Goal: Information Seeking & Learning: Learn about a topic

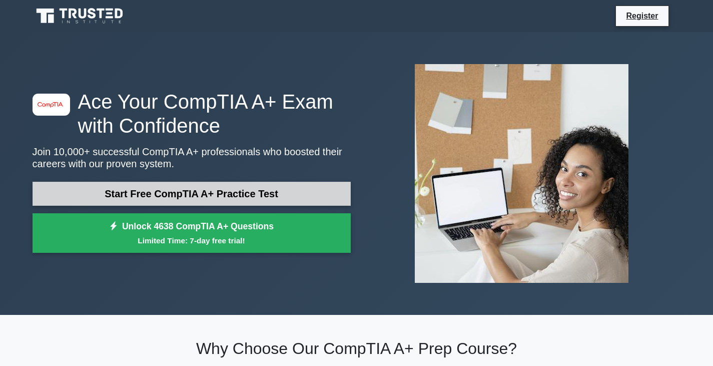
click at [306, 198] on link "Start Free CompTIA A+ Practice Test" at bounding box center [192, 194] width 318 height 24
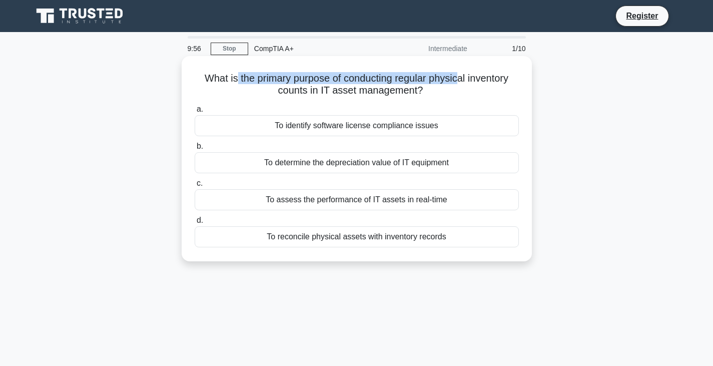
drag, startPoint x: 230, startPoint y: 81, endPoint x: 463, endPoint y: 69, distance: 233.1
click at [463, 69] on div "What is the primary purpose of conducting regular physical inventory counts in …" at bounding box center [357, 158] width 342 height 197
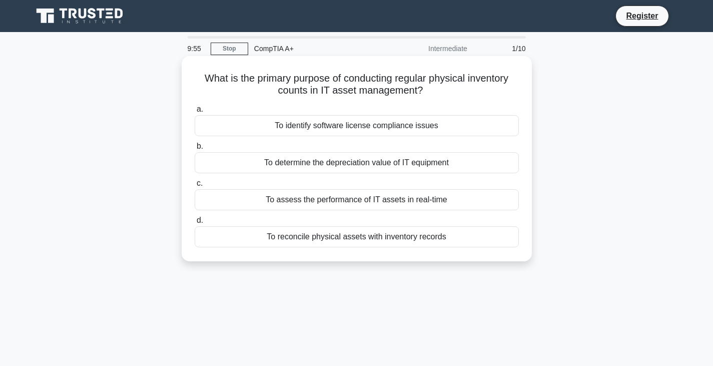
click at [459, 102] on div "a. To identify software license compliance issues b. To determine the depreciat…" at bounding box center [357, 175] width 336 height 148
